Goal: Book appointment/travel/reservation

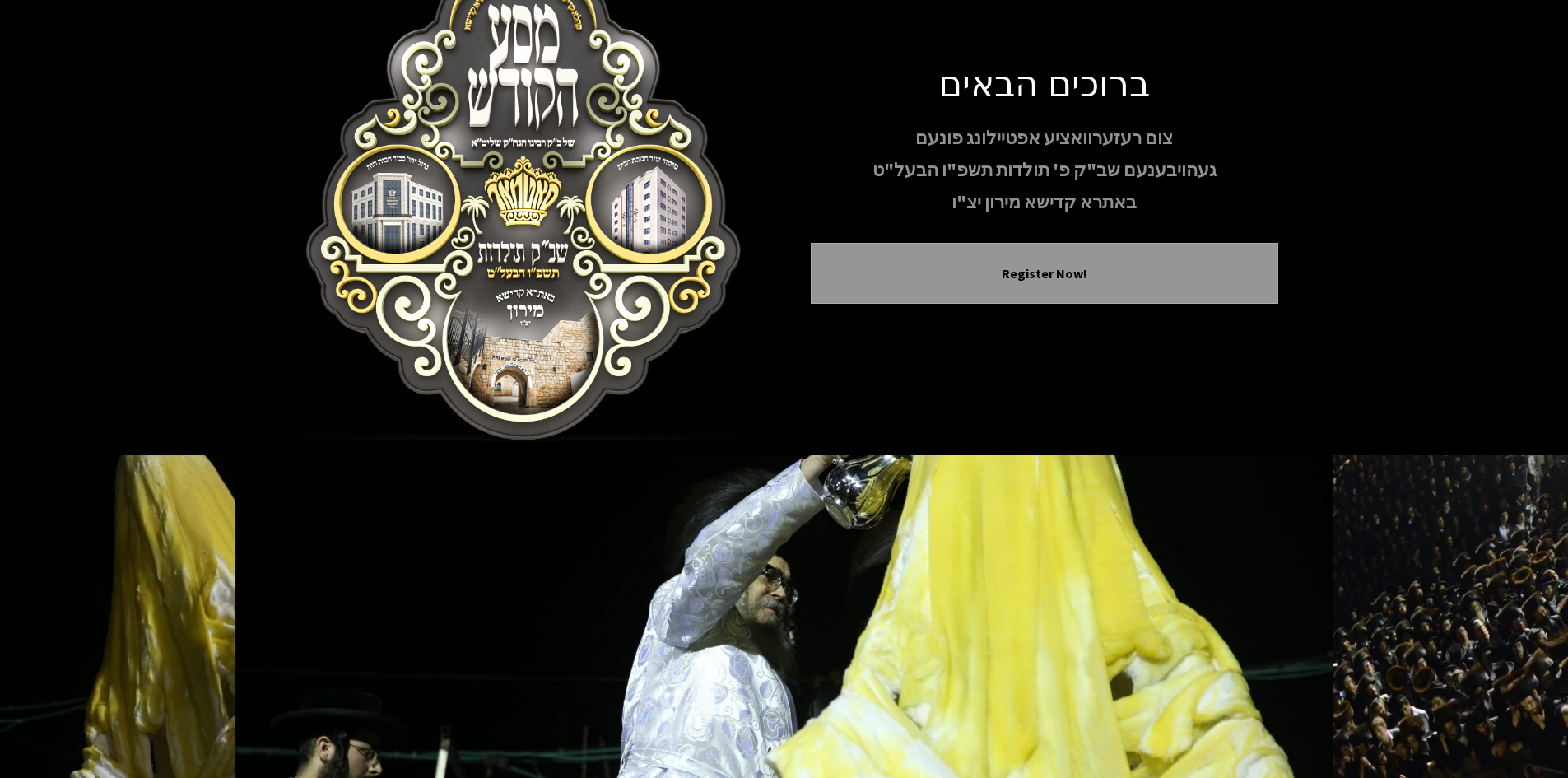
scroll to position [142, 0]
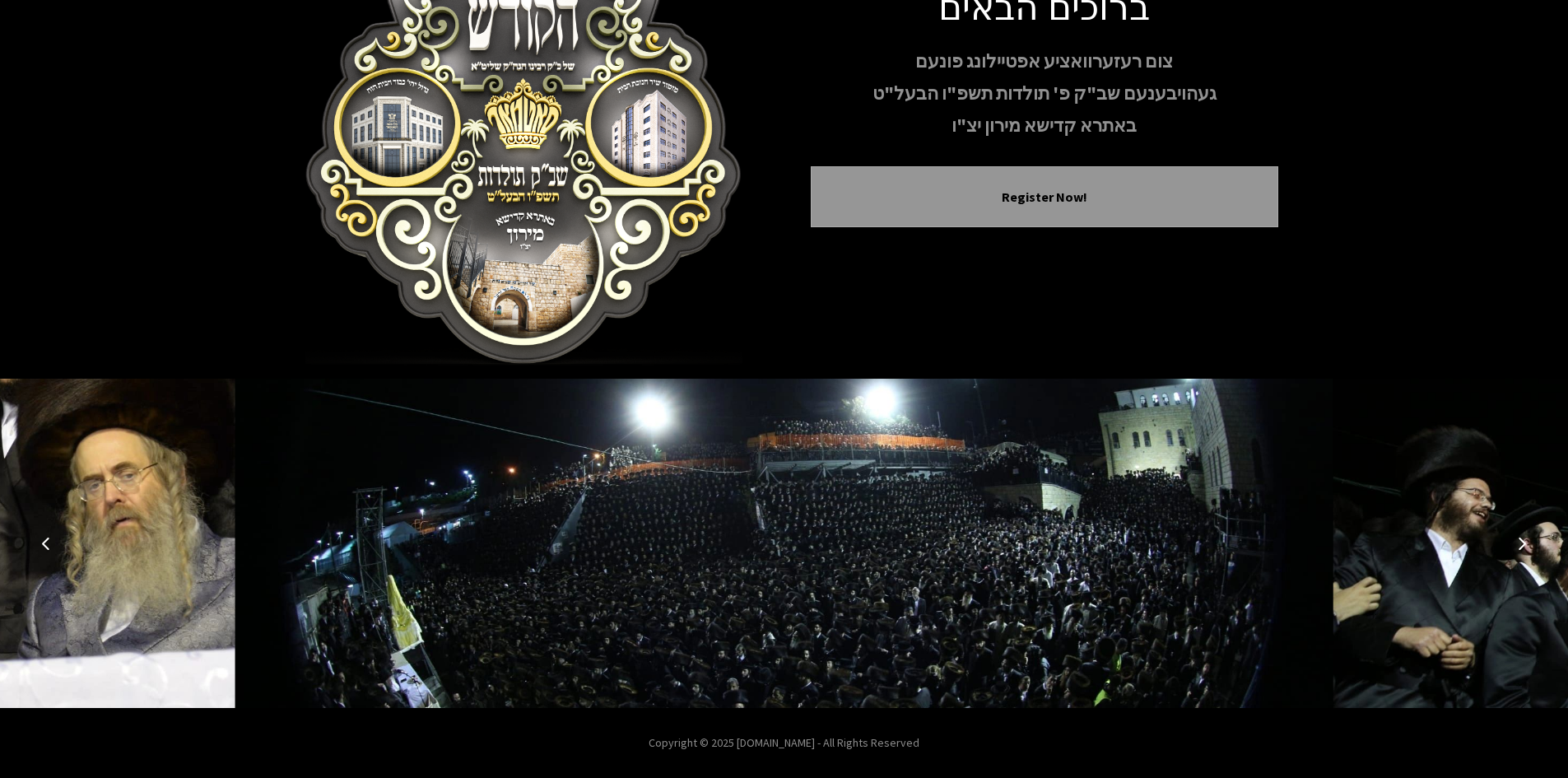
click at [1526, 544] on icon "Next image" at bounding box center [1522, 543] width 13 height 13
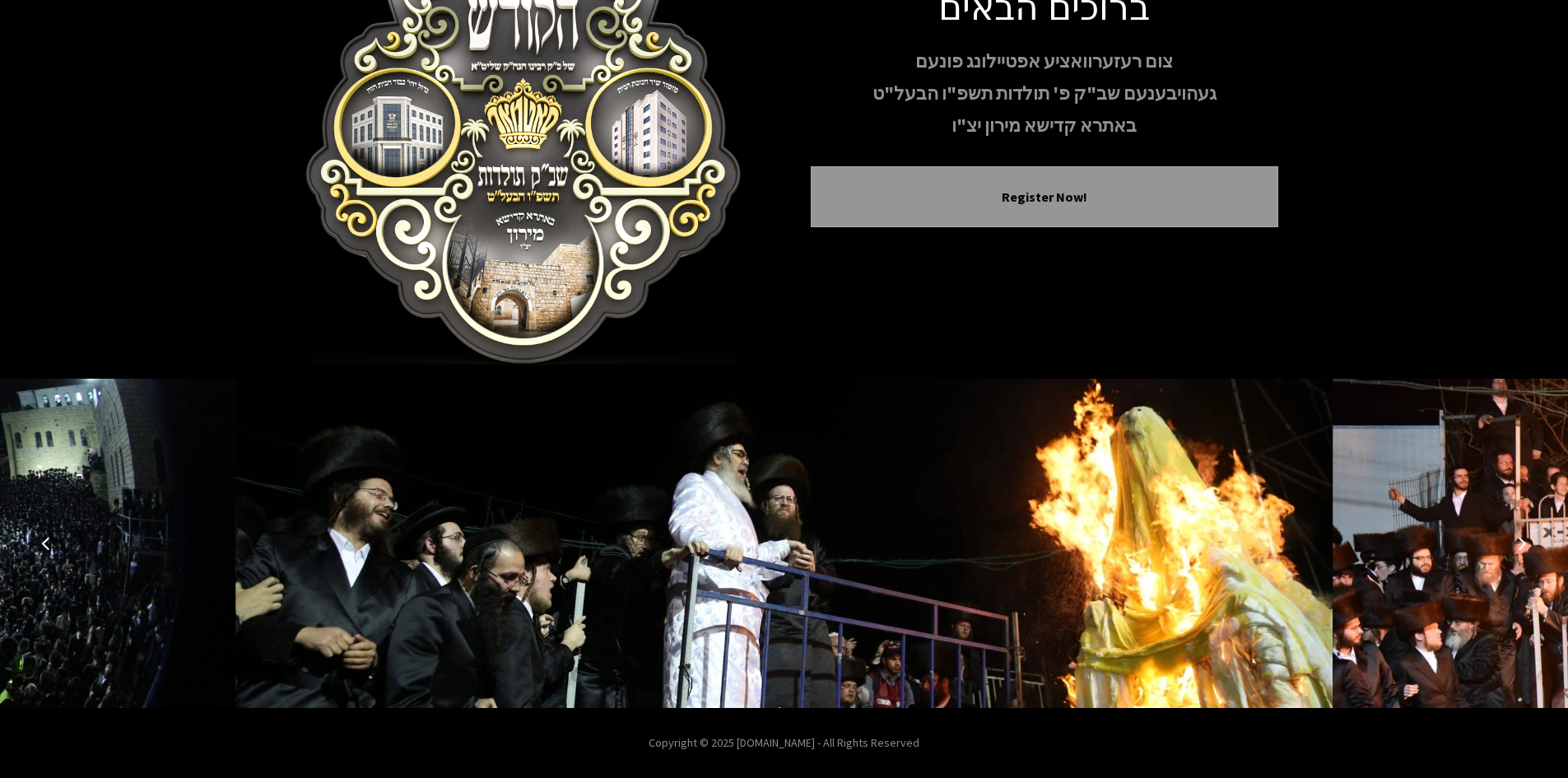
click at [1518, 540] on icon "Next image" at bounding box center [1522, 543] width 13 height 13
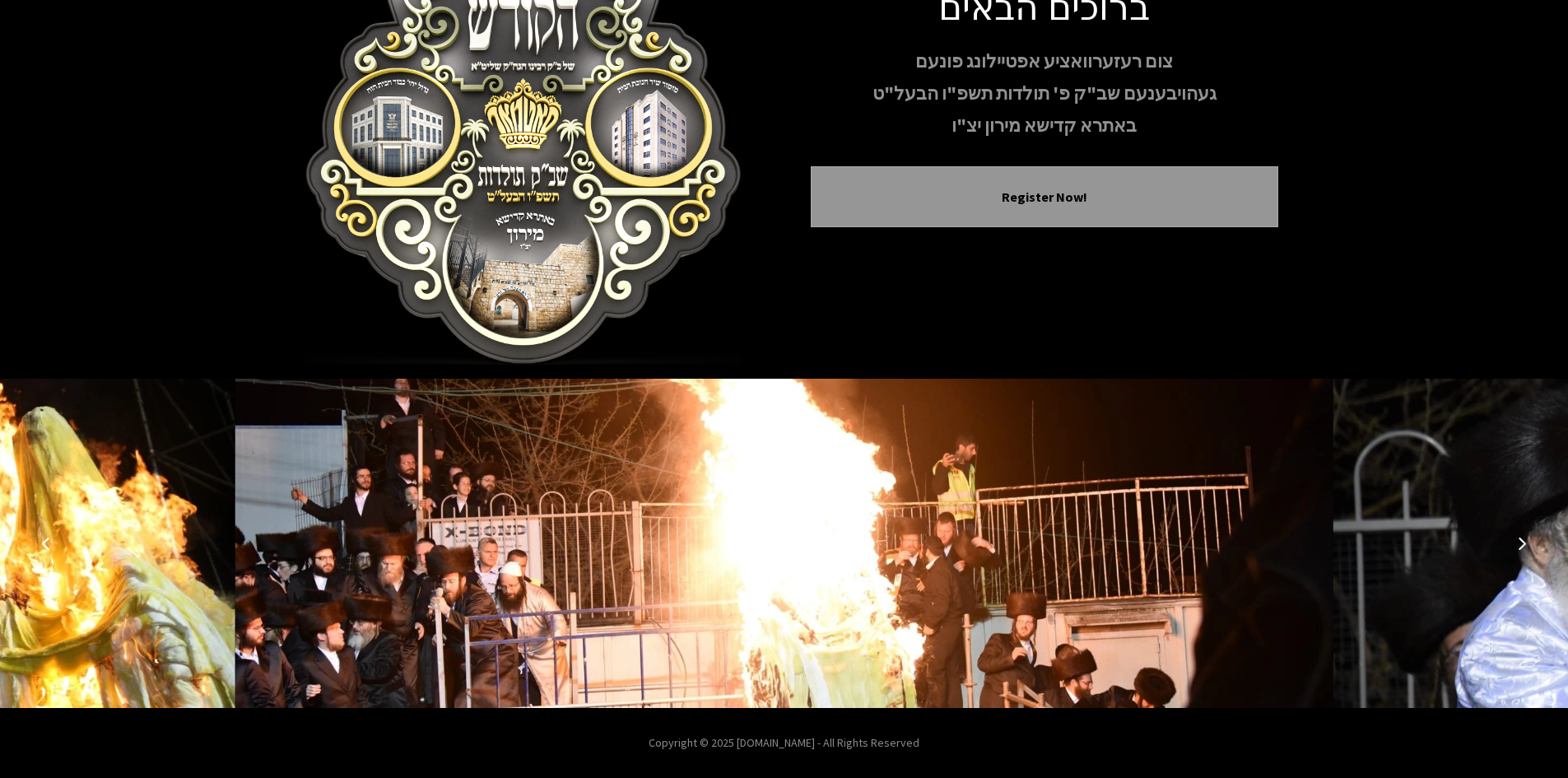
click at [1522, 548] on icon "Next image" at bounding box center [1522, 543] width 13 height 13
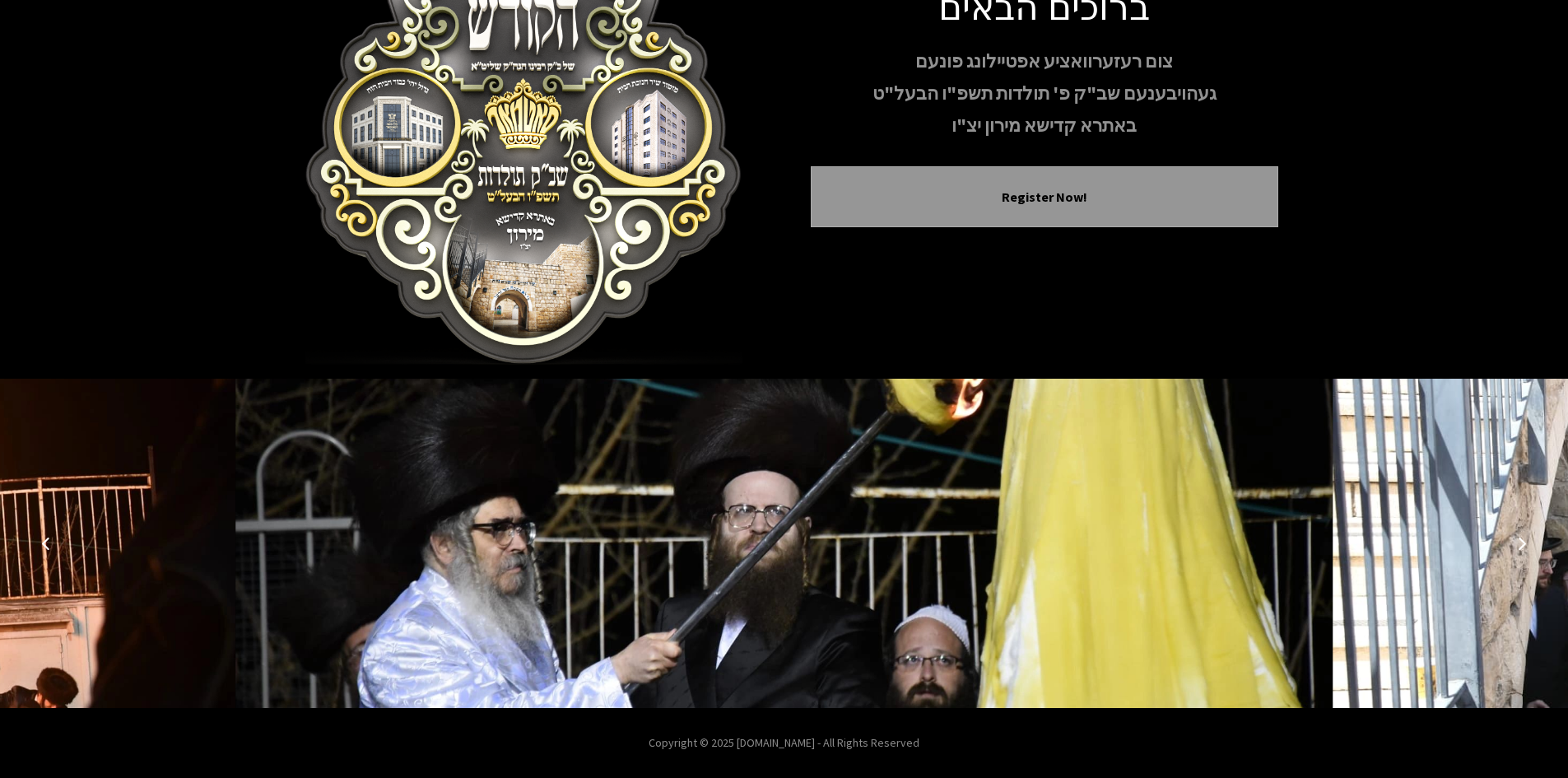
click at [1520, 546] on icon "Next image" at bounding box center [1522, 543] width 13 height 13
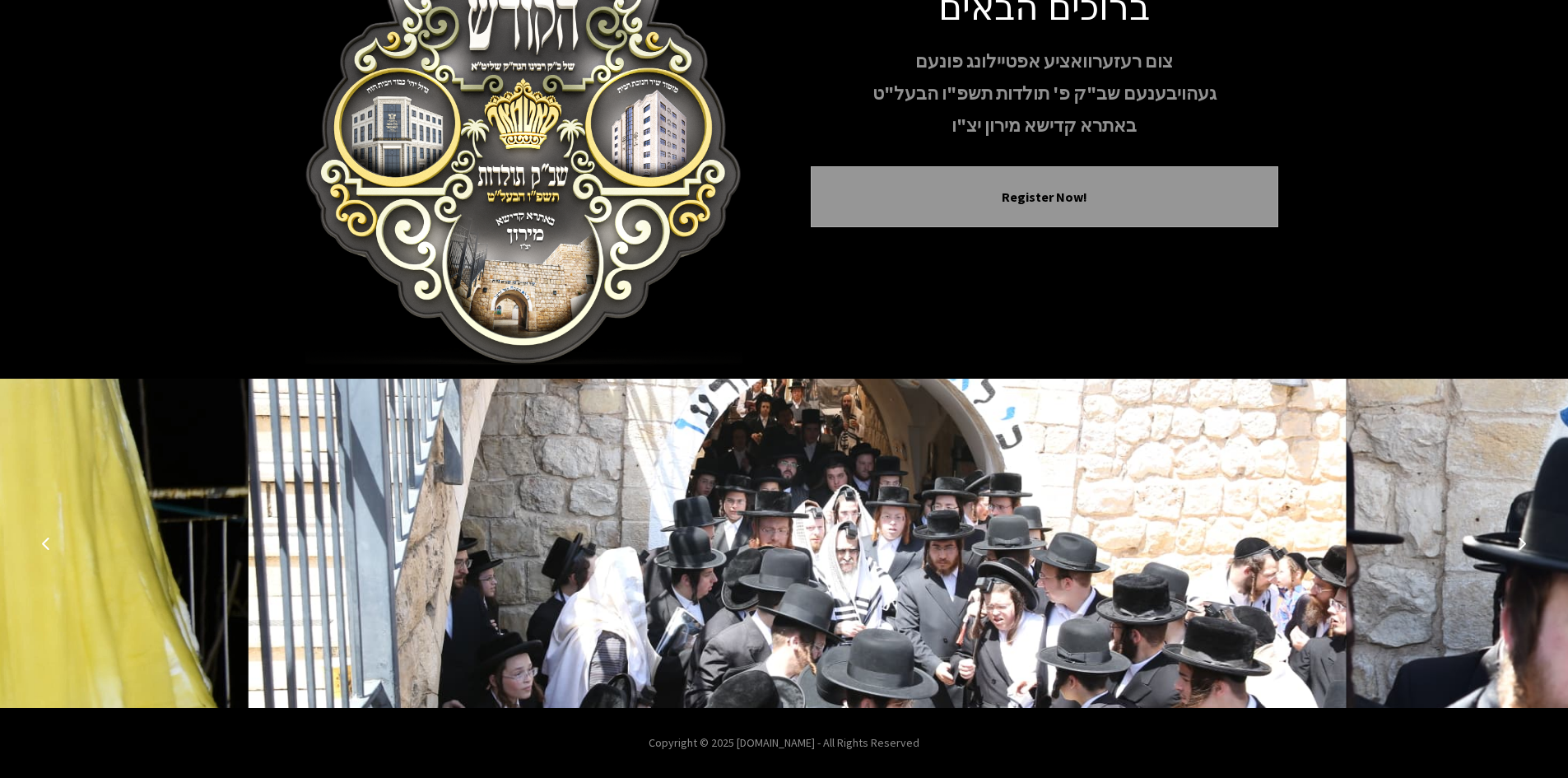
click at [1520, 546] on icon "Next image" at bounding box center [1522, 543] width 13 height 13
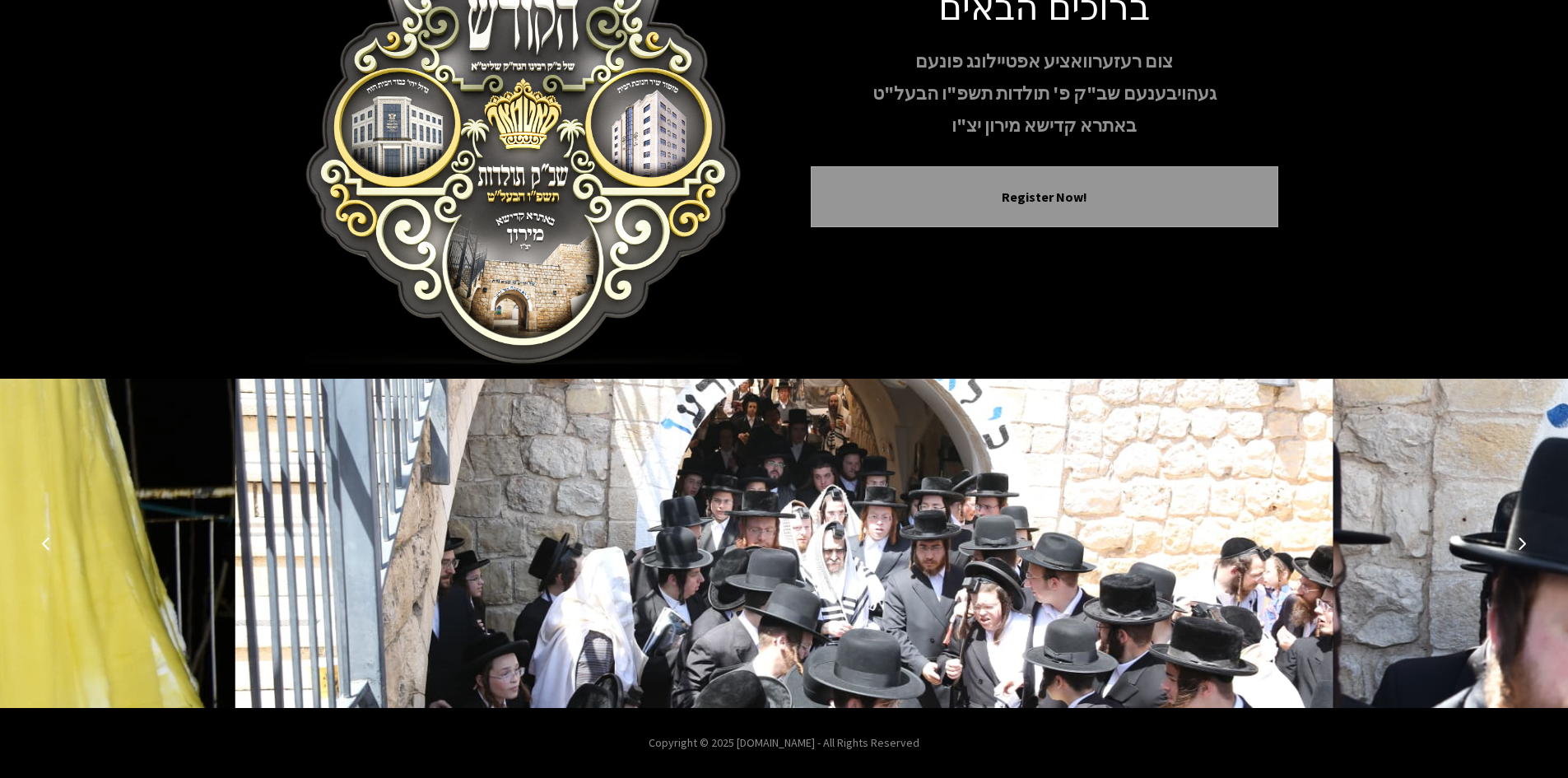
click at [1520, 546] on icon "Next image" at bounding box center [1522, 543] width 13 height 13
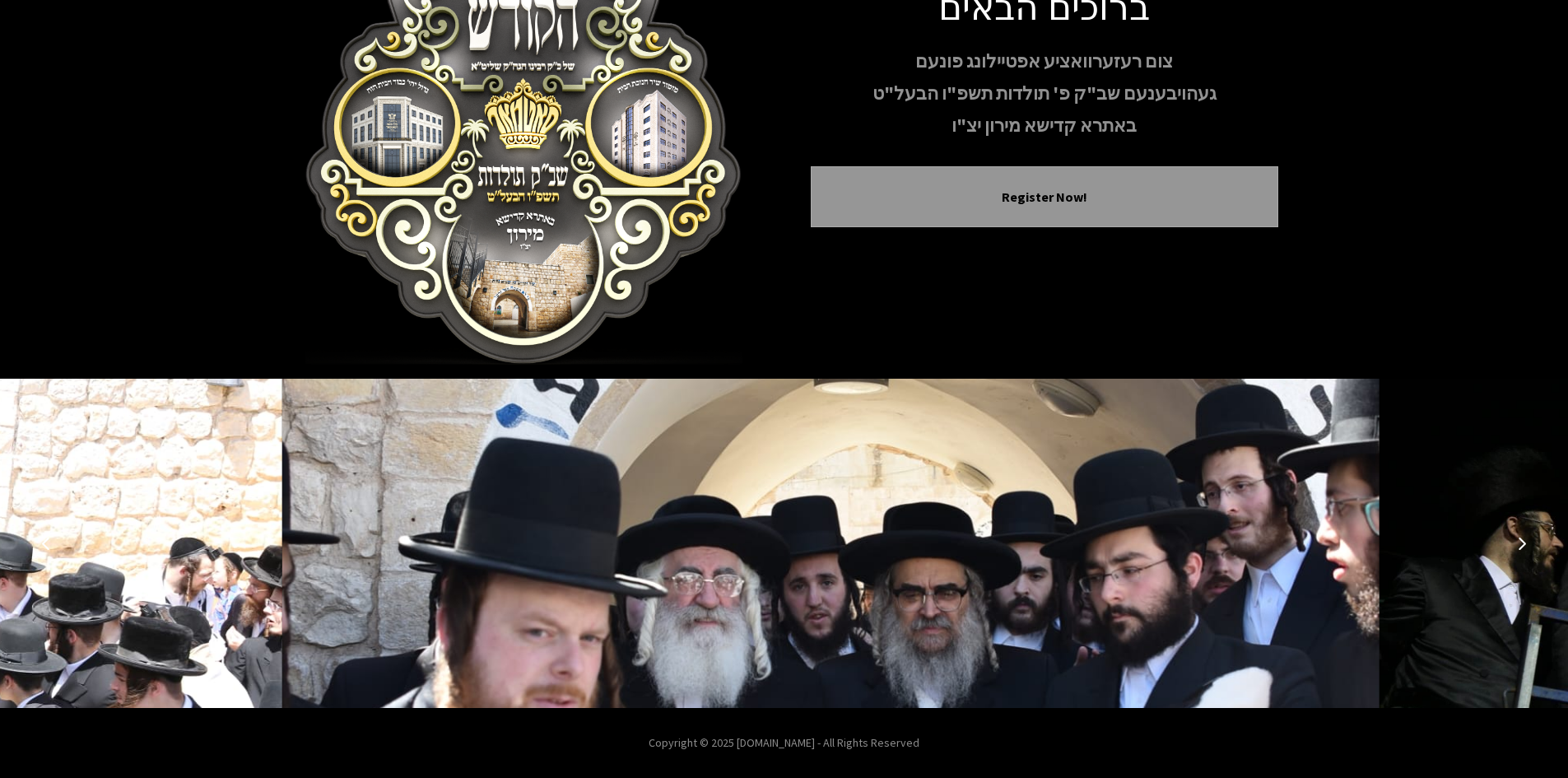
click at [1520, 546] on icon "Next image" at bounding box center [1522, 543] width 13 height 13
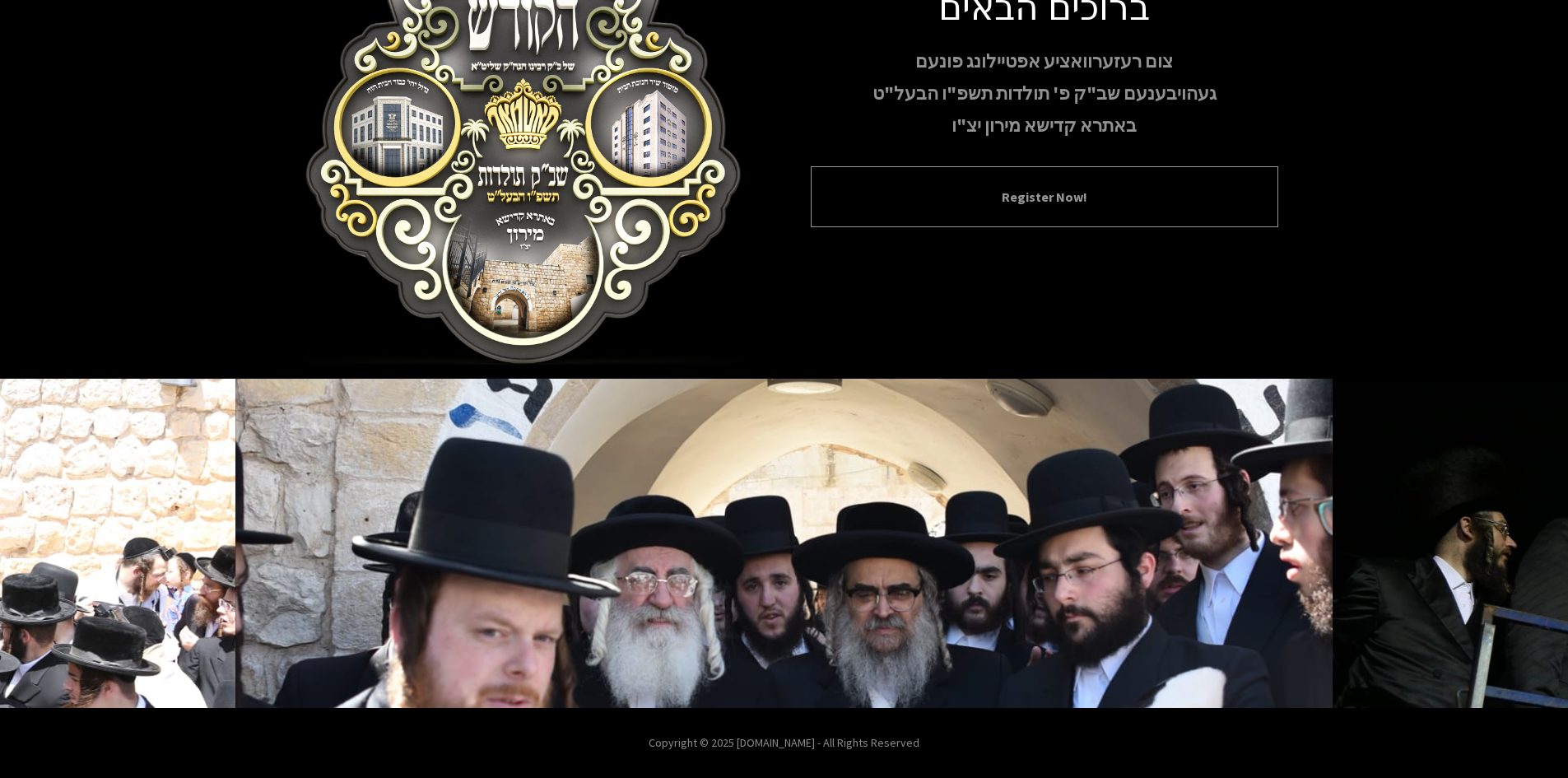
click at [1109, 213] on div "Register Now!" at bounding box center [1045, 196] width 467 height 60
click at [1102, 204] on button "Register Now!" at bounding box center [1044, 197] width 426 height 20
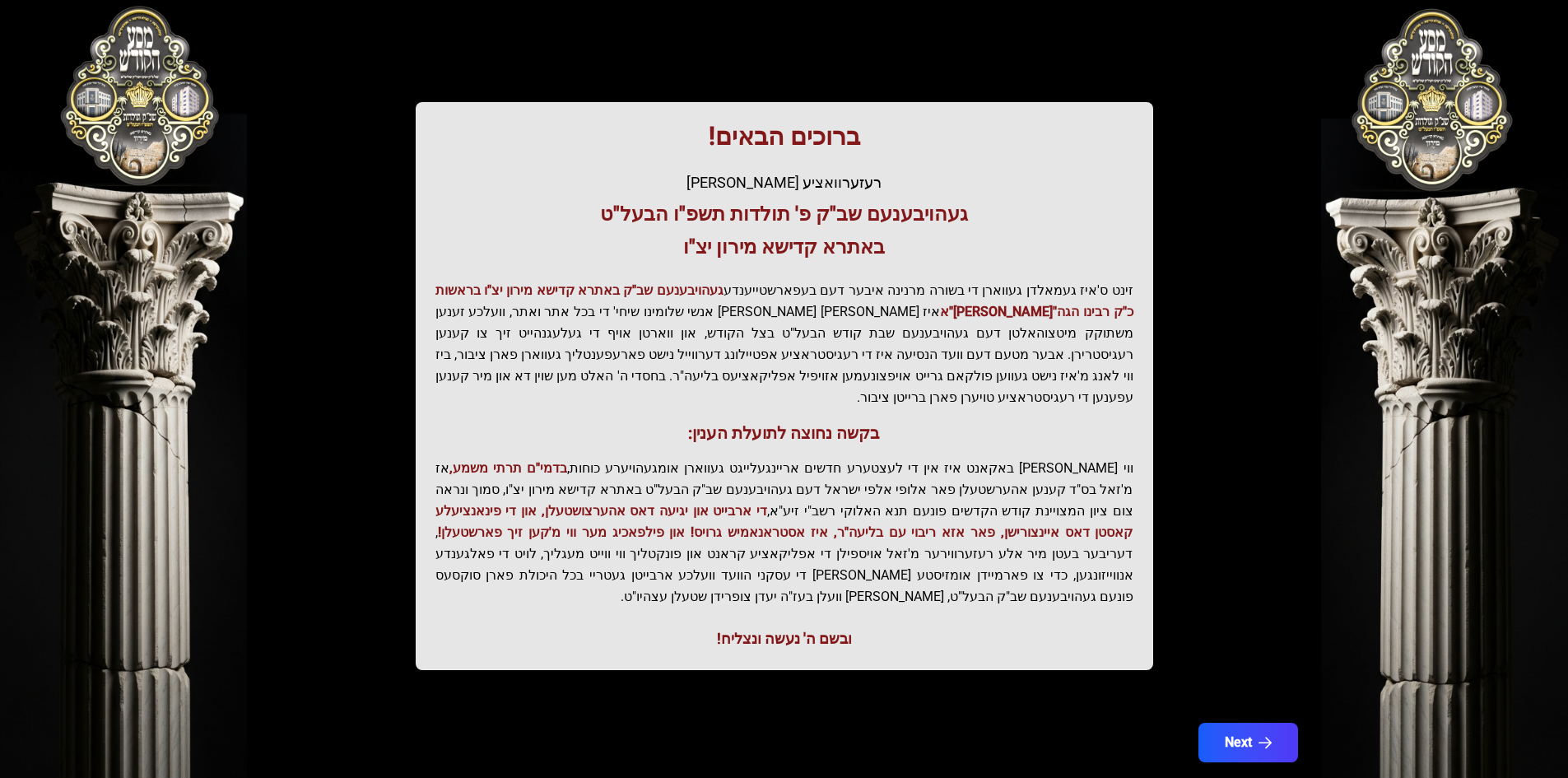
scroll to position [175, 0]
click at [1231, 721] on button "Next" at bounding box center [1247, 741] width 104 height 41
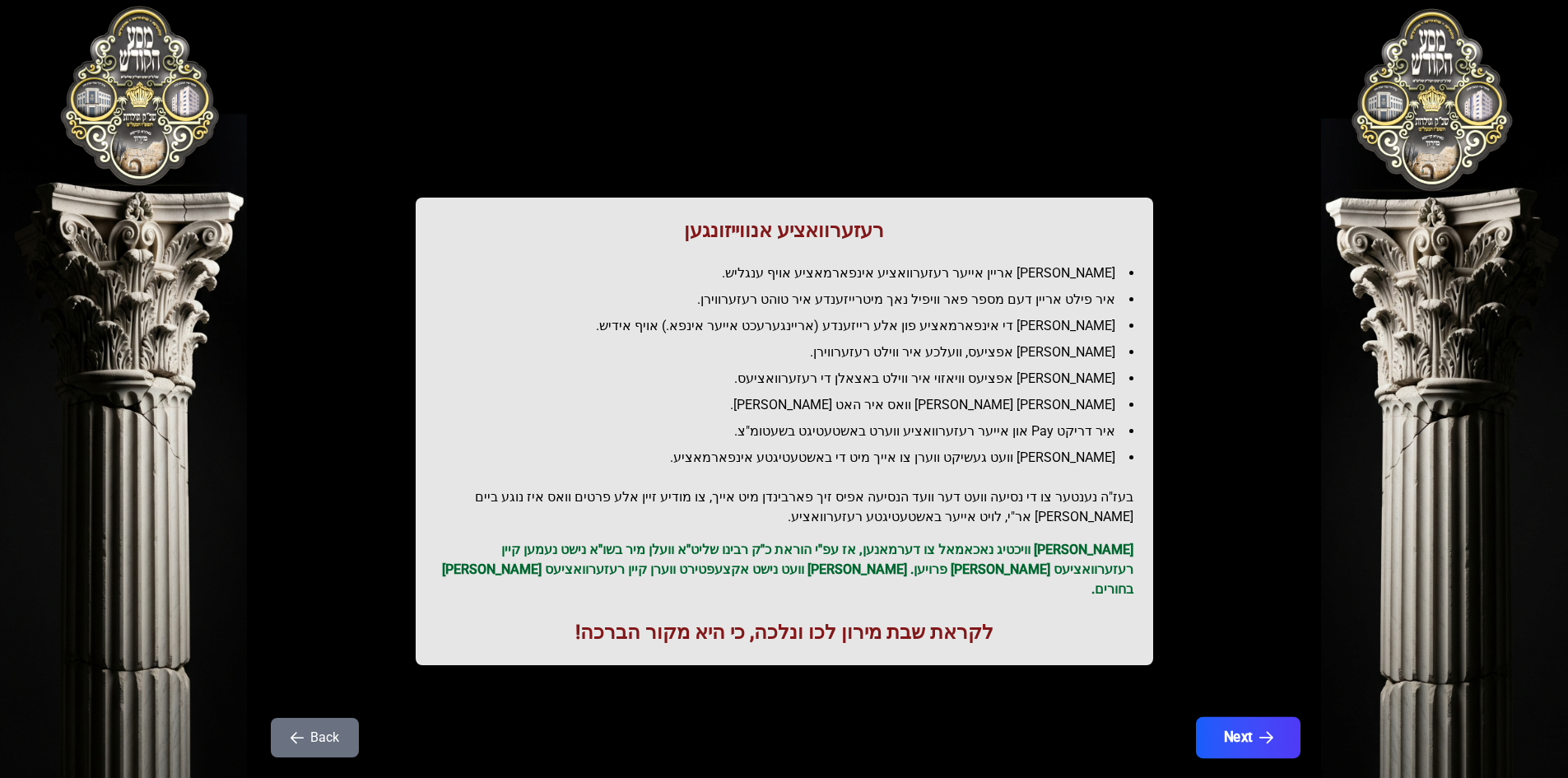
click at [1263, 726] on button "Next" at bounding box center [1247, 737] width 104 height 41
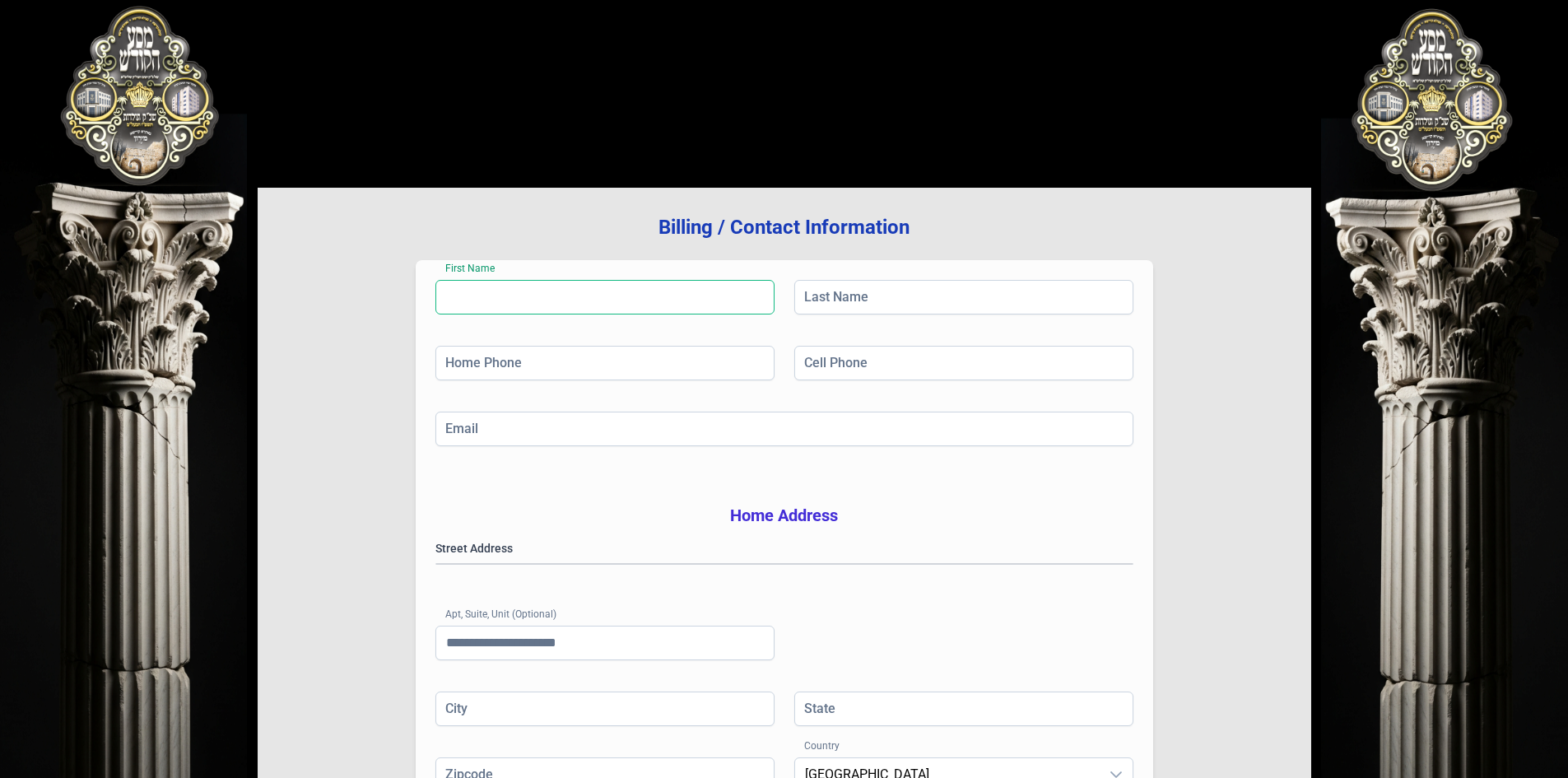
click at [590, 294] on input "First Name" at bounding box center [605, 297] width 339 height 35
